Goal: Task Accomplishment & Management: Manage account settings

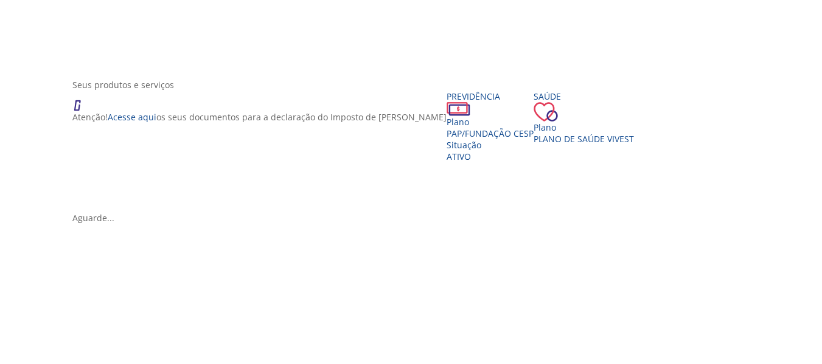
scroll to position [148, 0]
click at [447, 148] on div "Situação" at bounding box center [490, 143] width 87 height 12
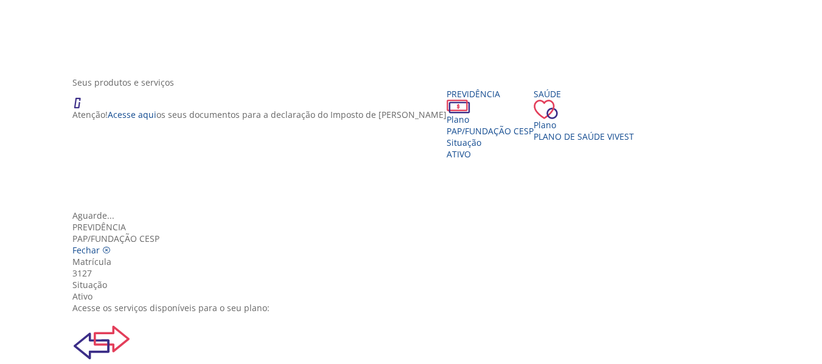
scroll to position [40, 0]
click at [256, 314] on div "Alteração Contrib. Voluntária" at bounding box center [415, 349] width 686 height 70
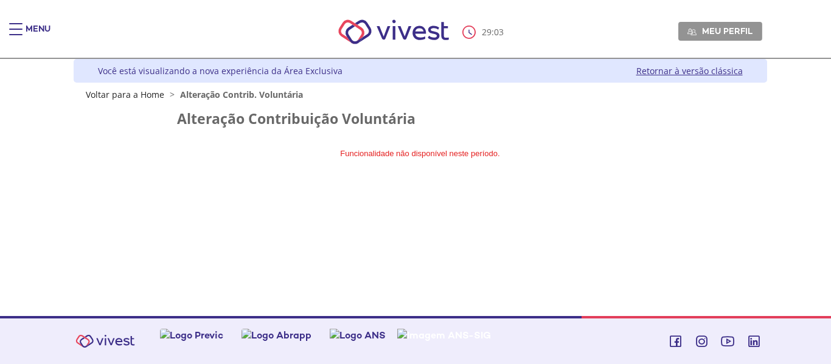
click at [728, 32] on span "Meu perfil" at bounding box center [727, 31] width 50 height 11
click at [139, 94] on link "Voltar para a Home" at bounding box center [125, 95] width 78 height 12
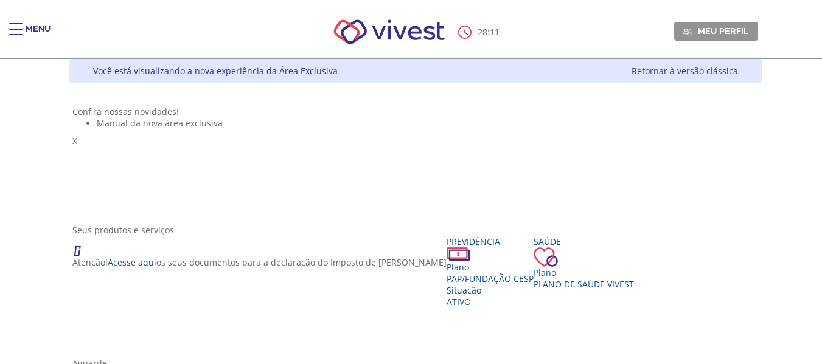
click at [18, 27] on div "Main header" at bounding box center [15, 35] width 13 height 24
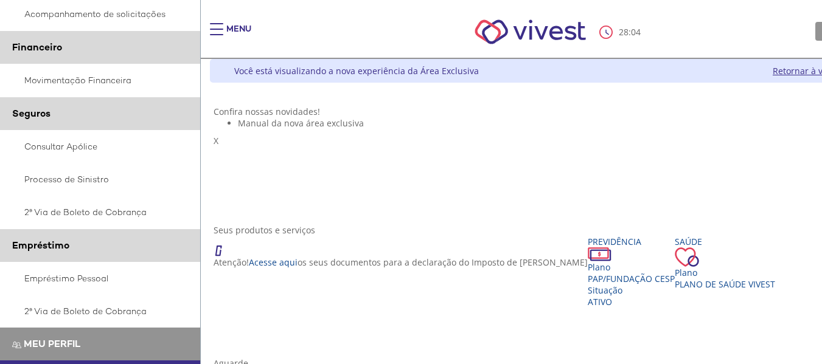
scroll to position [265, 0]
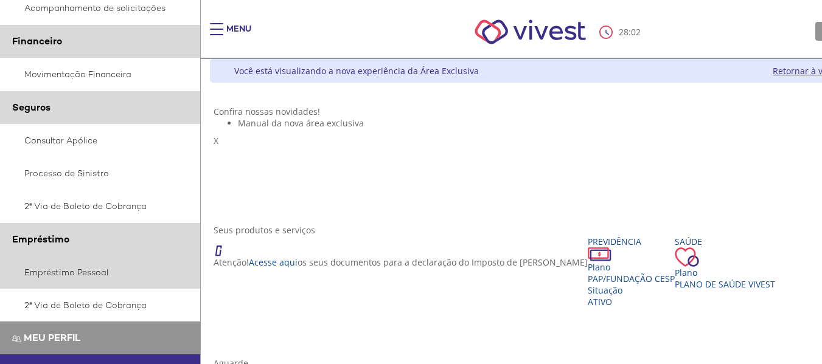
click at [57, 275] on link "Empréstimo Pessoal" at bounding box center [100, 272] width 201 height 33
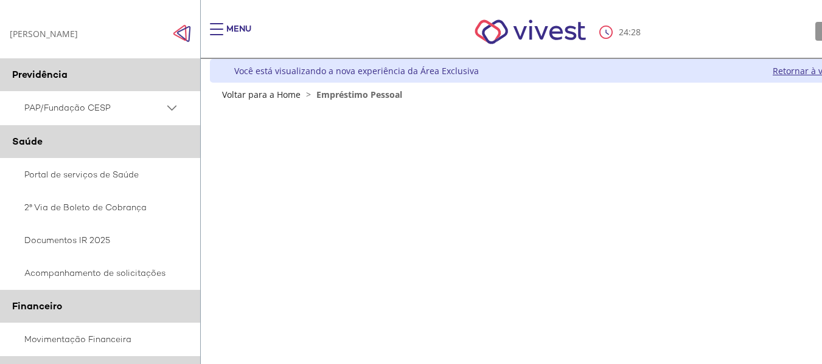
click at [804, 71] on link "Retornar à versão clássica" at bounding box center [826, 71] width 106 height 12
